Goal: Book appointment/travel/reservation

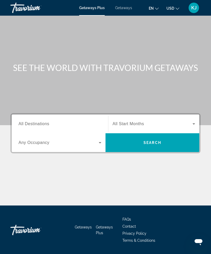
click at [29, 122] on span "All Destinations" at bounding box center [33, 123] width 31 height 4
click at [29, 122] on input "Destination All Destinations" at bounding box center [59, 124] width 83 height 6
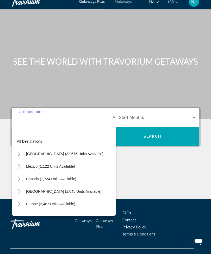
scroll to position [17, 0]
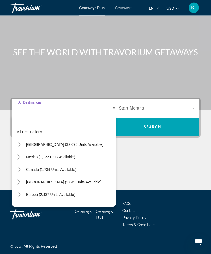
click at [38, 109] on input "Destination All Destinations" at bounding box center [59, 108] width 83 height 6
click at [193, 105] on icon "Search widget" at bounding box center [194, 108] width 6 height 6
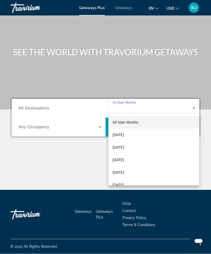
scroll to position [17, 0]
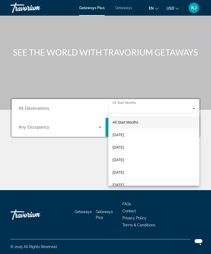
click at [53, 113] on div at bounding box center [105, 127] width 211 height 254
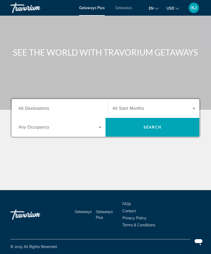
click at [102, 124] on icon "Search widget" at bounding box center [100, 127] width 6 height 6
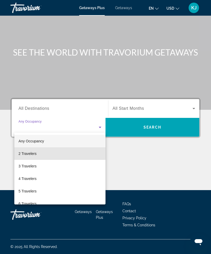
click at [41, 153] on mat-option "2 Travelers" at bounding box center [59, 153] width 91 height 12
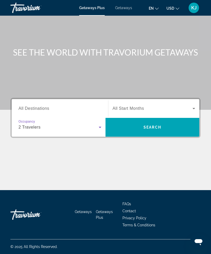
click at [144, 108] on span "Search widget" at bounding box center [152, 108] width 80 height 6
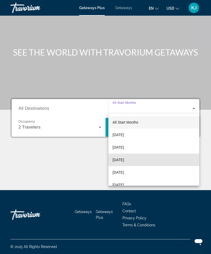
click at [140, 163] on mat-option "[DATE]" at bounding box center [153, 159] width 91 height 12
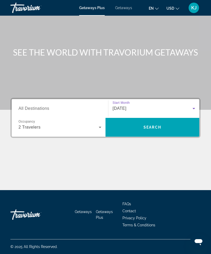
click at [159, 131] on span "Search widget" at bounding box center [152, 127] width 94 height 12
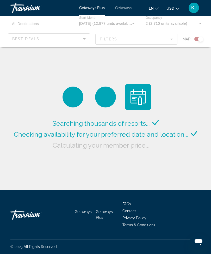
click at [34, 44] on div "Main content" at bounding box center [105, 31] width 211 height 31
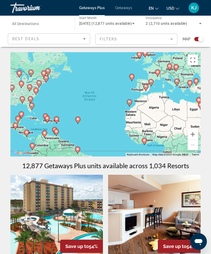
click at [34, 41] on div "Best Deals" at bounding box center [47, 39] width 71 height 6
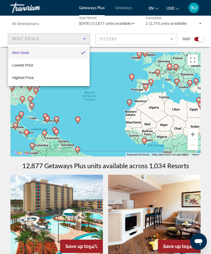
click at [36, 36] on div at bounding box center [105, 127] width 211 height 254
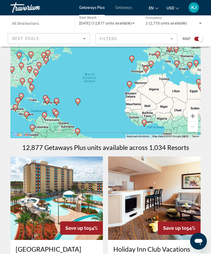
scroll to position [18, 0]
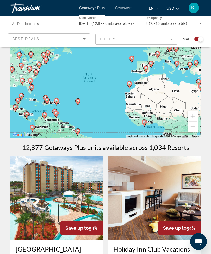
click at [39, 26] on div "Destination All Destinations" at bounding box center [40, 23] width 56 height 15
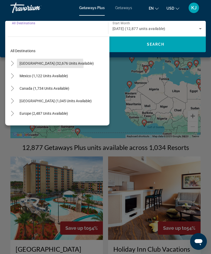
click at [42, 65] on span "Search widget" at bounding box center [56, 63] width 79 height 12
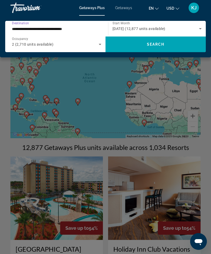
click at [60, 26] on input "**********" at bounding box center [55, 29] width 87 height 6
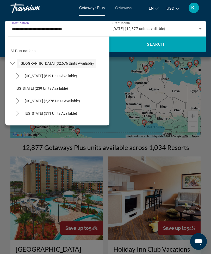
click at [210, 77] on div "Main content" at bounding box center [105, 127] width 211 height 254
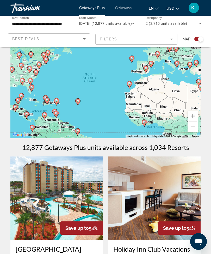
click at [43, 21] on input "**********" at bounding box center [40, 24] width 56 height 6
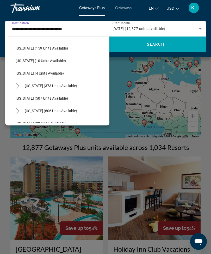
scroll to position [152, 0]
click at [61, 97] on span "[US_STATE] (507 units available)" at bounding box center [42, 99] width 52 height 4
type input "**********"
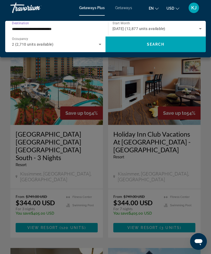
scroll to position [133, 0]
click at [116, 219] on div "Main content" at bounding box center [105, 127] width 211 height 254
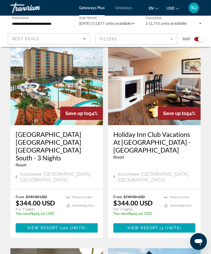
click at [93, 221] on span "Main content" at bounding box center [57, 227] width 82 height 12
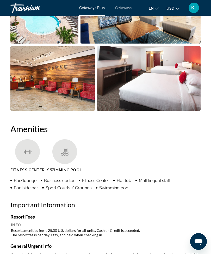
scroll to position [485, 0]
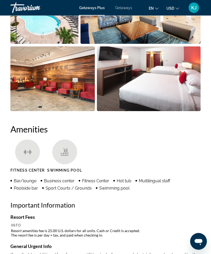
click at [67, 154] on icon "Main content" at bounding box center [65, 152] width 8 height 8
click at [31, 151] on icon "Main content" at bounding box center [28, 152] width 8 height 8
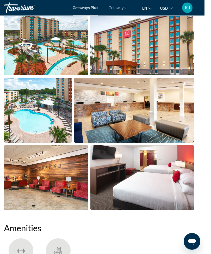
scroll to position [334, 0]
